Goal: Information Seeking & Learning: Understand process/instructions

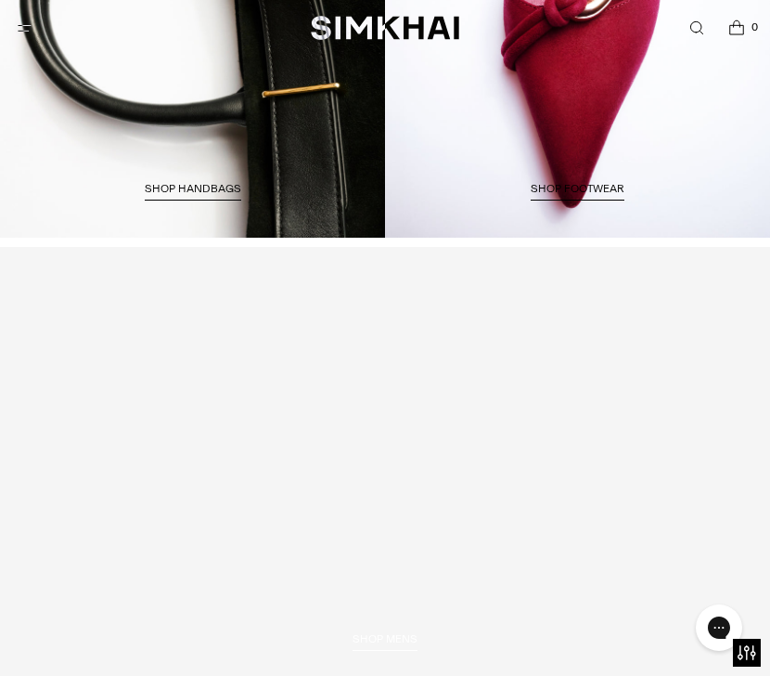
scroll to position [3060, 0]
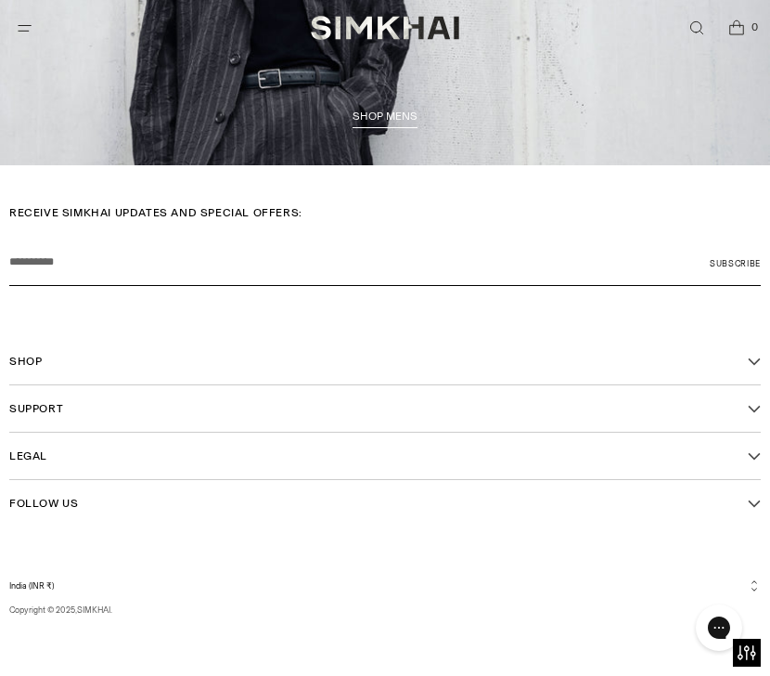
click at [548, 406] on button "Support" at bounding box center [385, 408] width 752 height 46
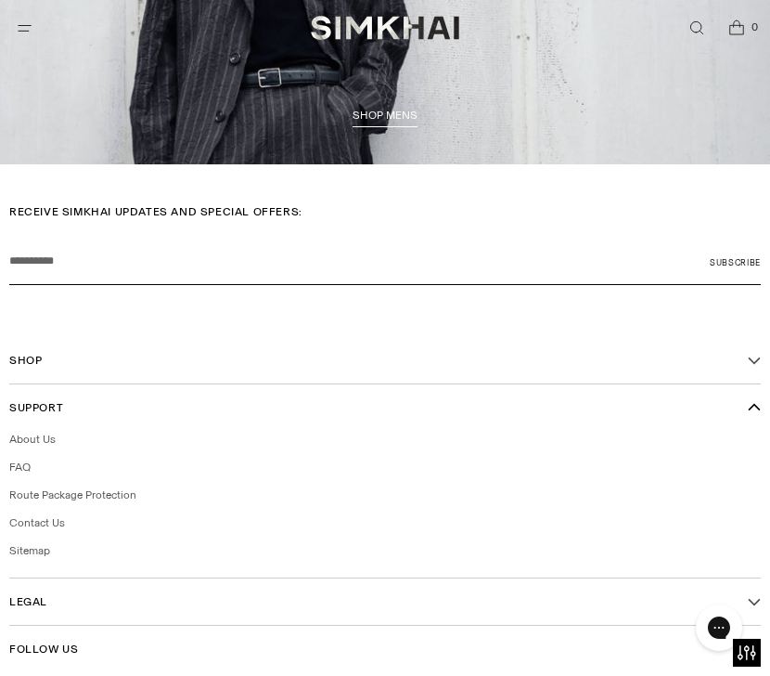
click at [548, 406] on button "Support" at bounding box center [385, 407] width 752 height 46
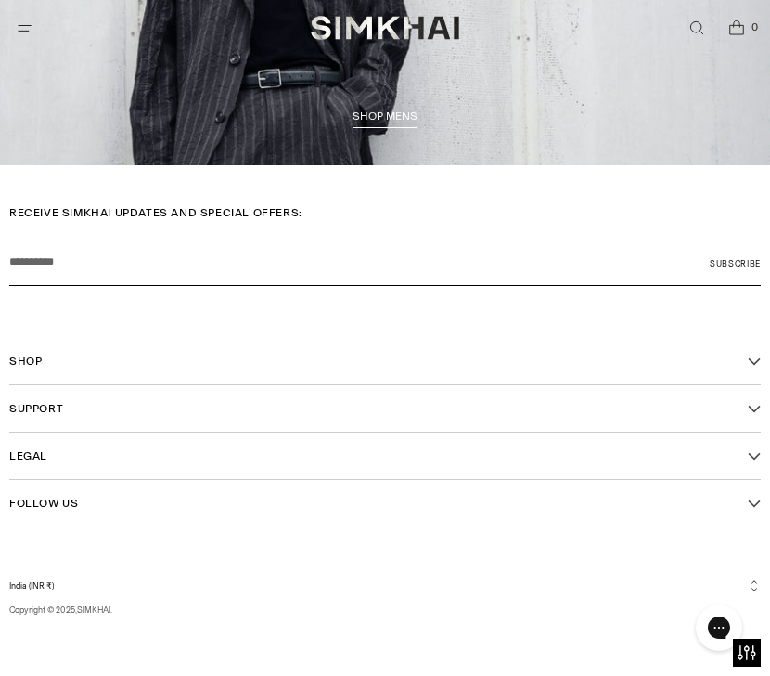
click at [534, 465] on button "Legal" at bounding box center [385, 455] width 752 height 46
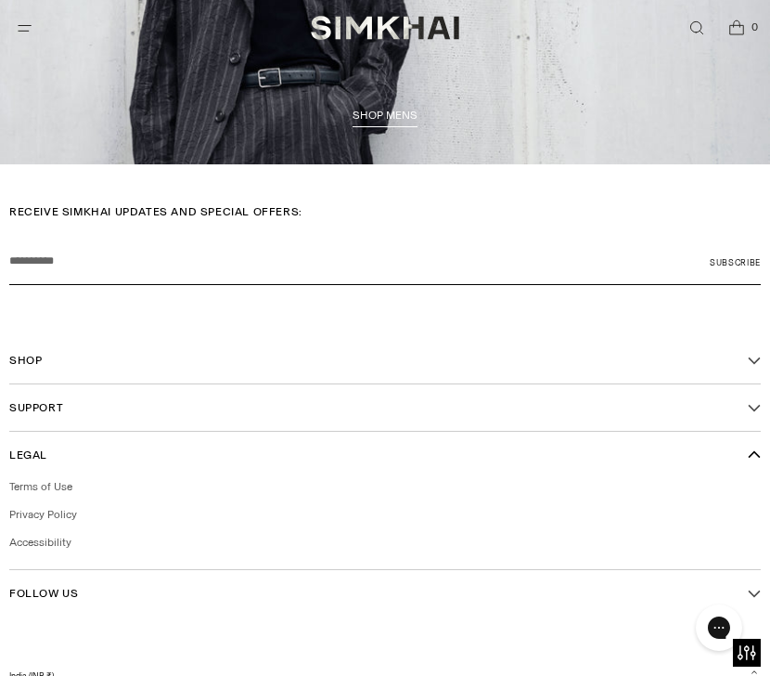
click at [513, 371] on button "Shop" at bounding box center [385, 360] width 752 height 46
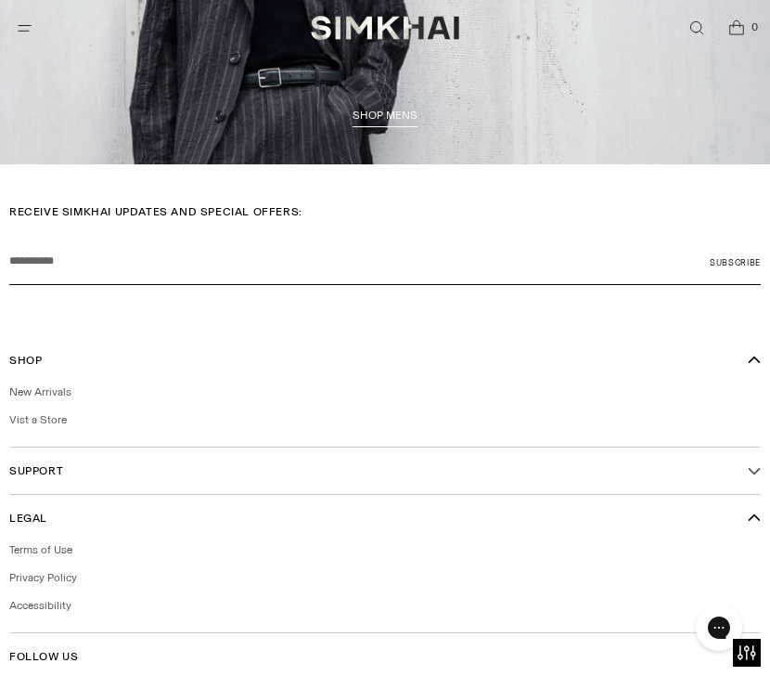
click at [504, 519] on button "Legal" at bounding box center [385, 518] width 752 height 46
click at [493, 466] on button "Support" at bounding box center [385, 470] width 752 height 46
click at [467, 525] on li "FAQ" at bounding box center [385, 530] width 752 height 17
click at [17, 528] on link "FAQ" at bounding box center [19, 529] width 21 height 13
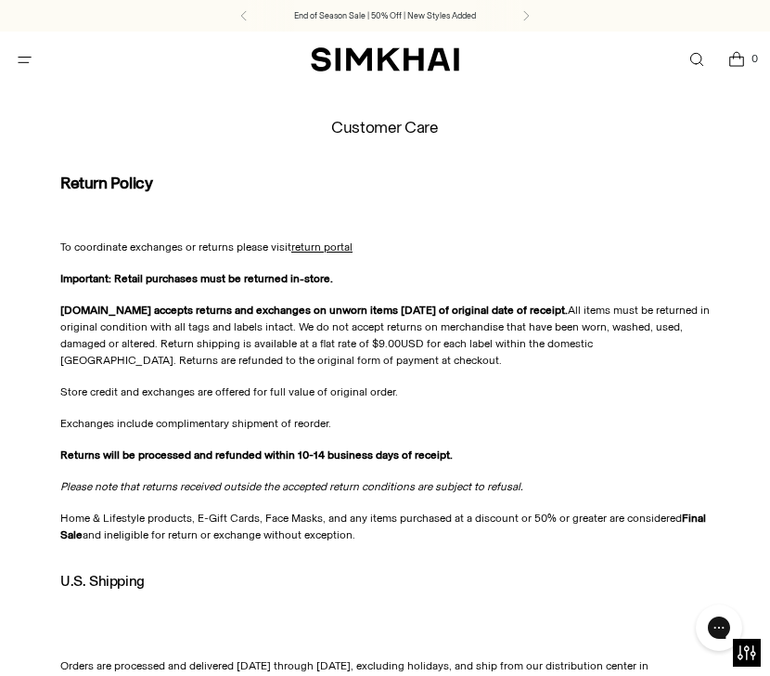
click at [20, 66] on button "Open menu modal" at bounding box center [25, 60] width 38 height 38
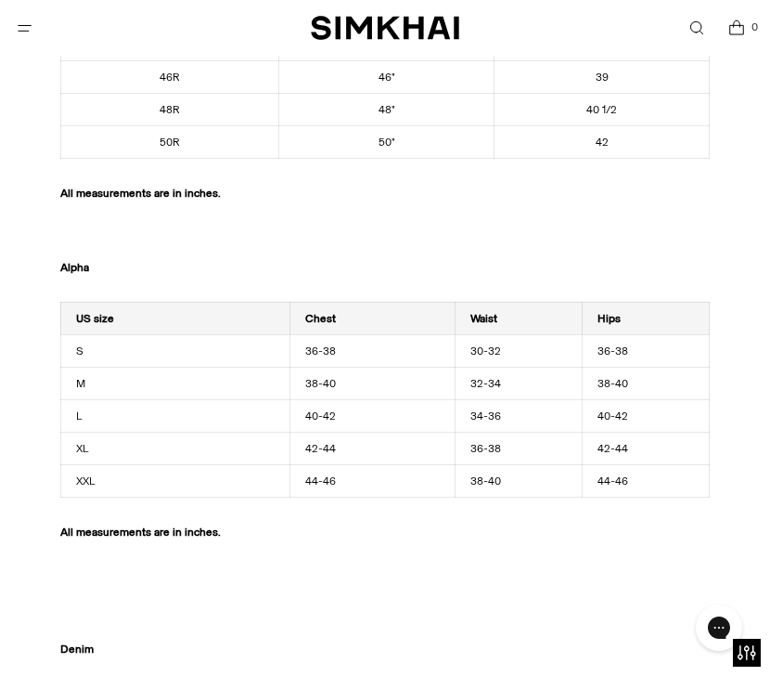
scroll to position [1604, 0]
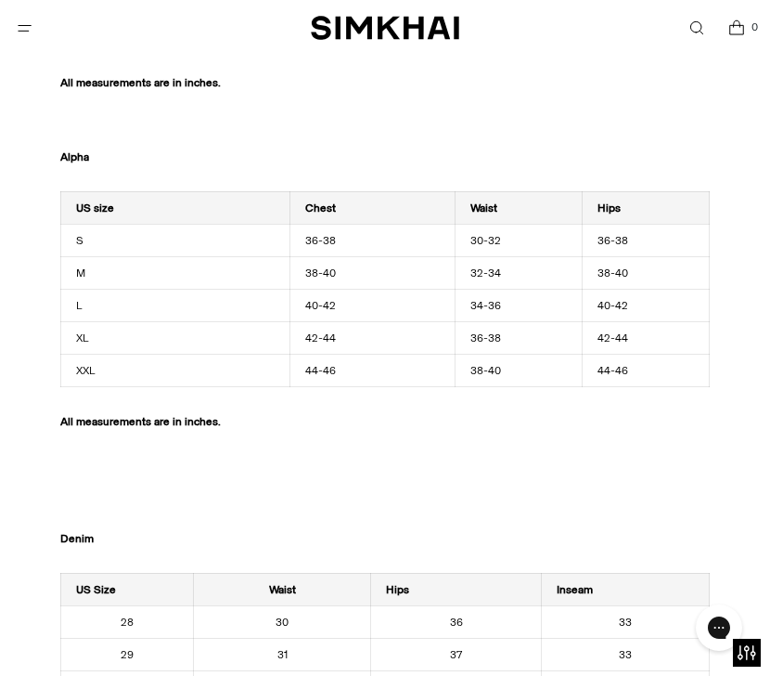
drag, startPoint x: 419, startPoint y: 226, endPoint x: 592, endPoint y: 343, distance: 209.2
click at [592, 343] on tbody "US size Chest Waist Hips S 36-38 30-32 36-38 M 38-40 32-34 38-40 L 40-42 34-36 …" at bounding box center [384, 288] width 649 height 195
click at [583, 122] on div "Women Numeric US Size Alpha Bust Waist Hips 00 XS 31 24 34 1/2 0 XS 32 25 35 1/…" at bounding box center [385, 32] width 650 height 2924
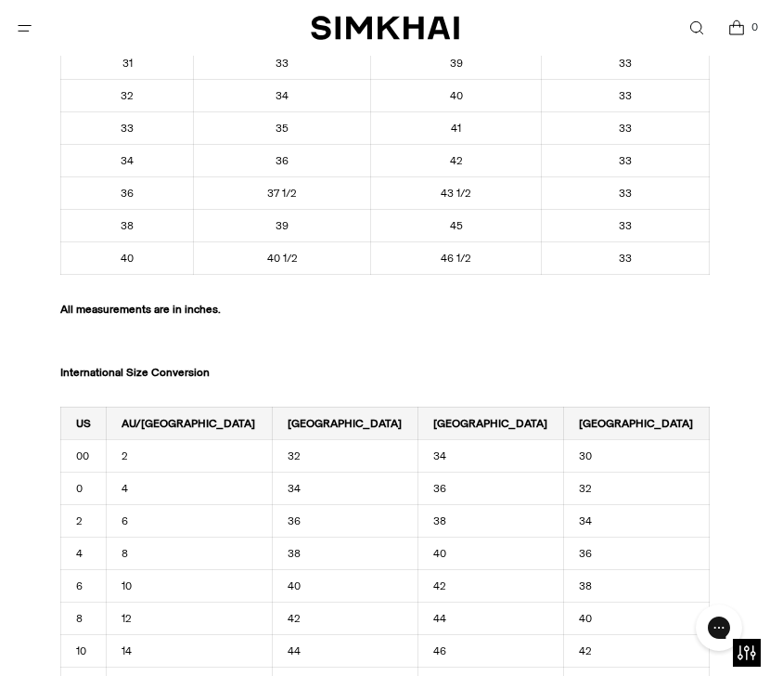
scroll to position [2932, 0]
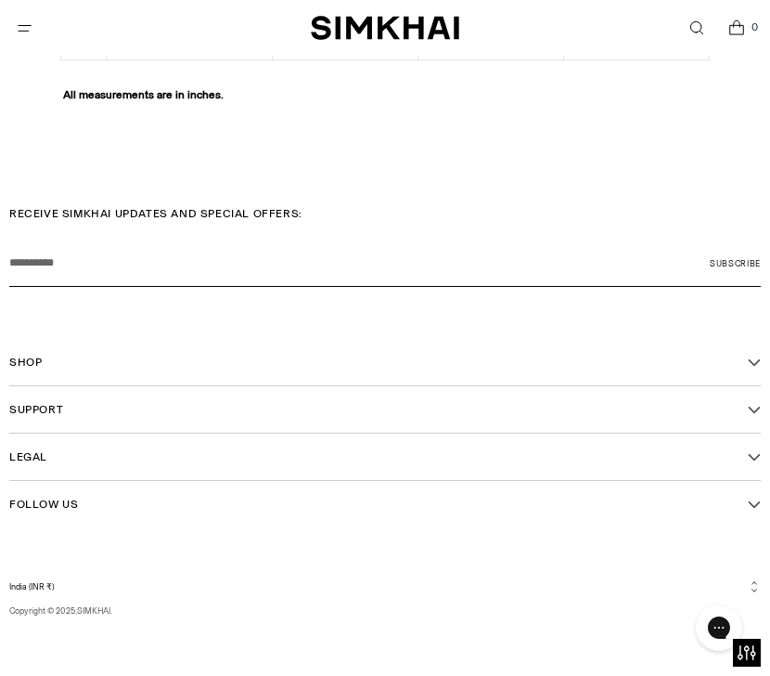
click at [100, 371] on button "Shop" at bounding box center [385, 362] width 752 height 46
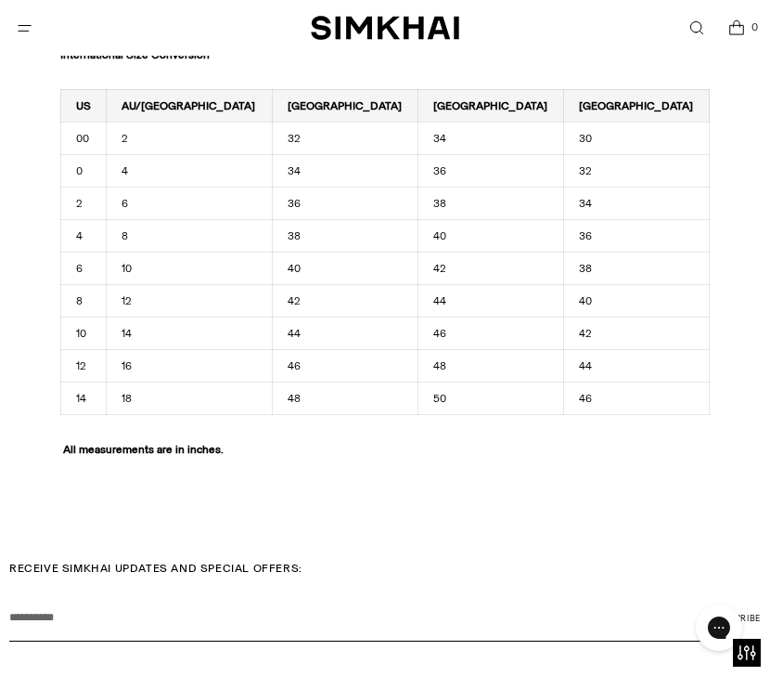
scroll to position [2596, 0]
